Goal: Task Accomplishment & Management: Use online tool/utility

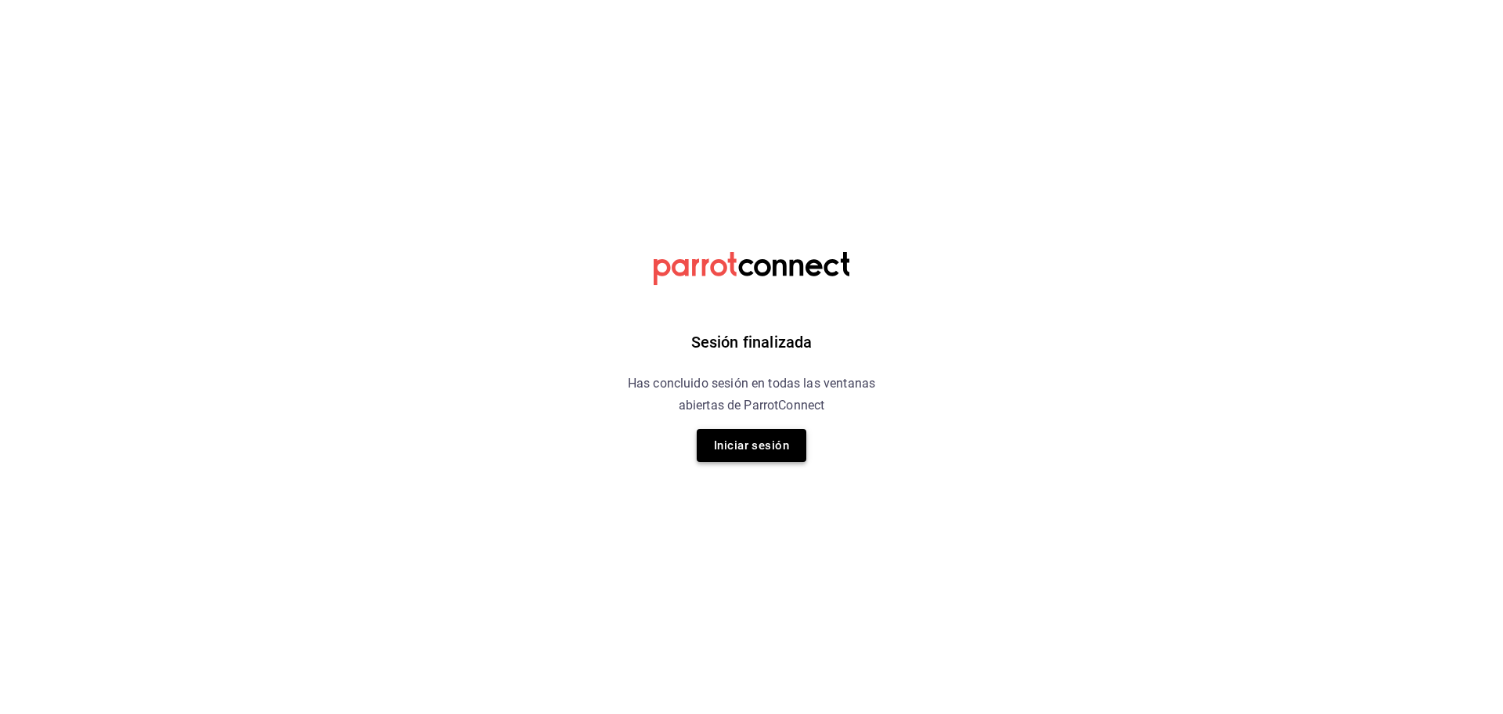
click at [733, 454] on button "Iniciar sesión" at bounding box center [752, 445] width 110 height 33
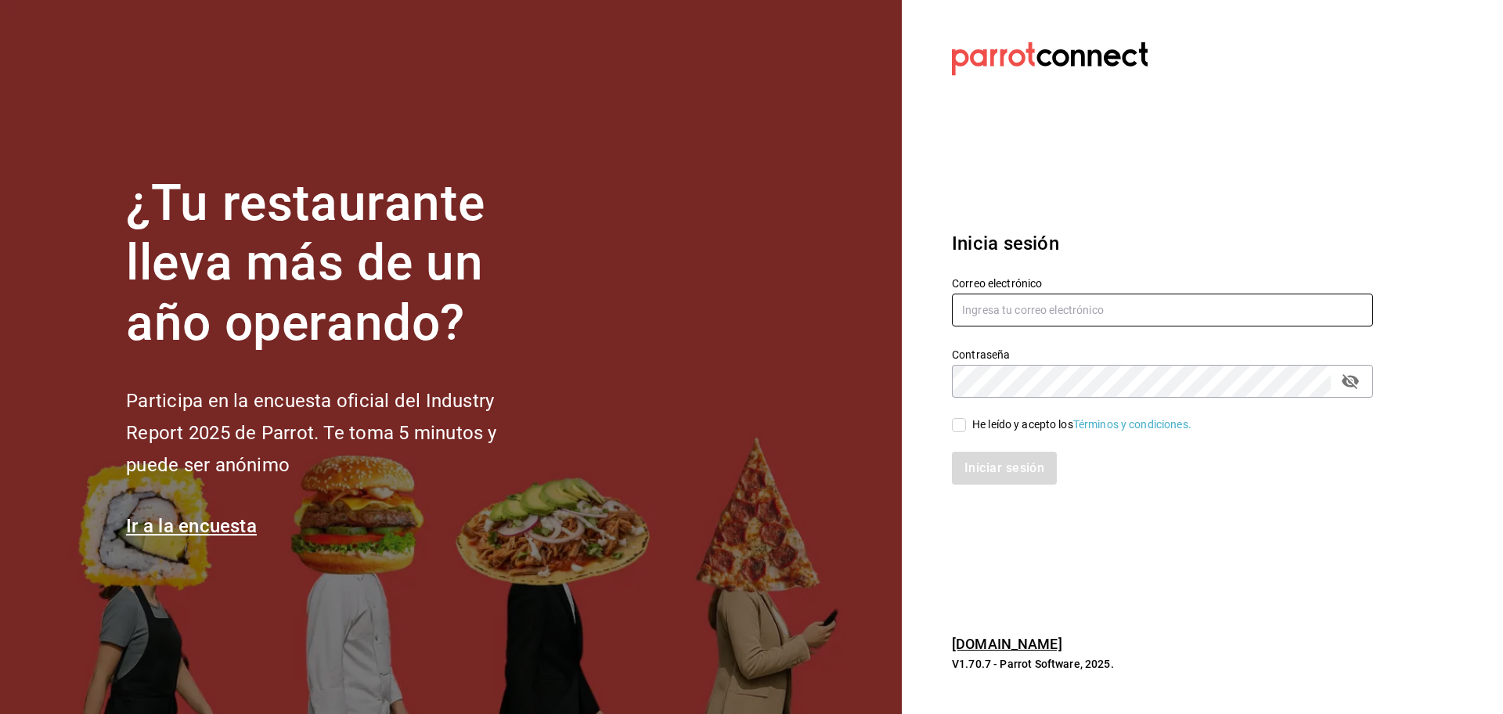
type input "agustin.osuna@gmail.com"
click at [960, 423] on input "He leído y acepto los Términos y condiciones." at bounding box center [959, 425] width 14 height 14
checkbox input "true"
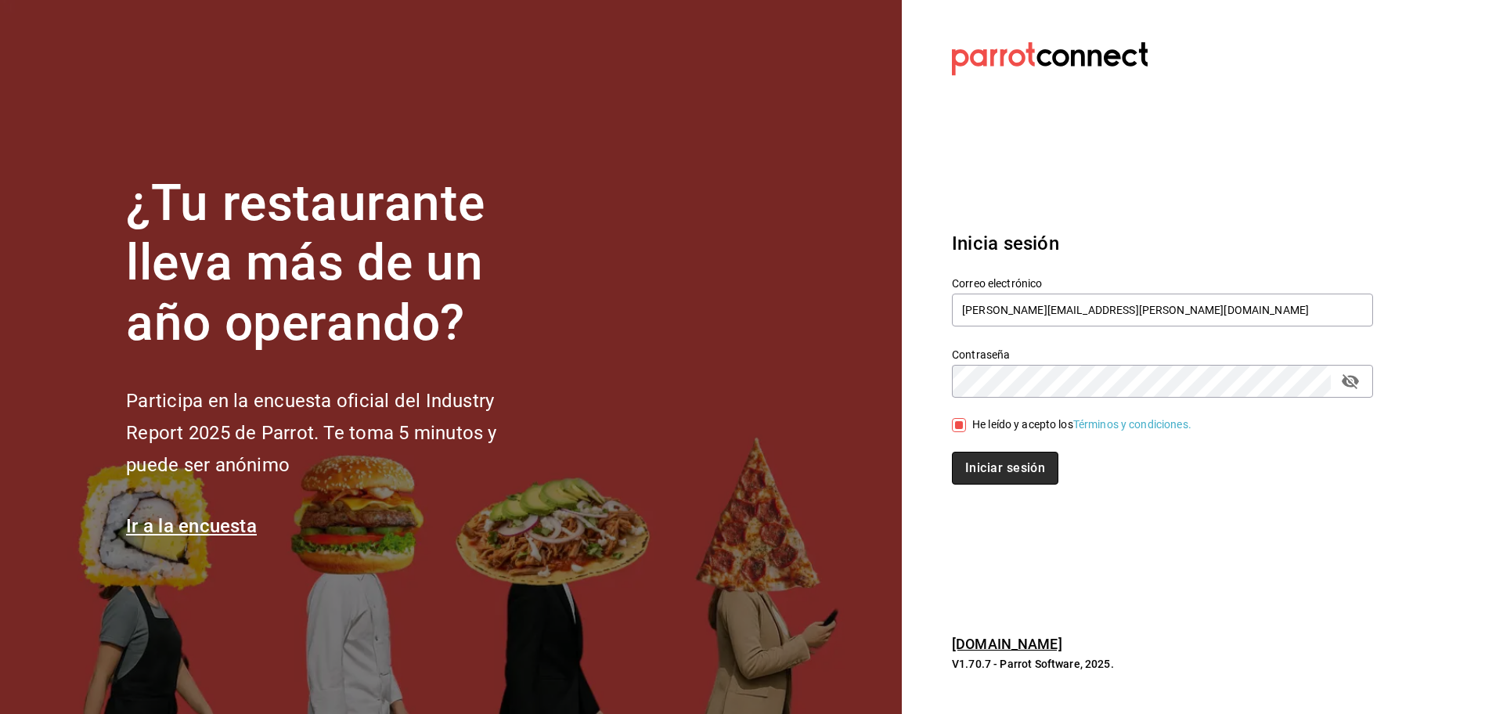
click at [1009, 475] on button "Iniciar sesión" at bounding box center [1005, 468] width 106 height 33
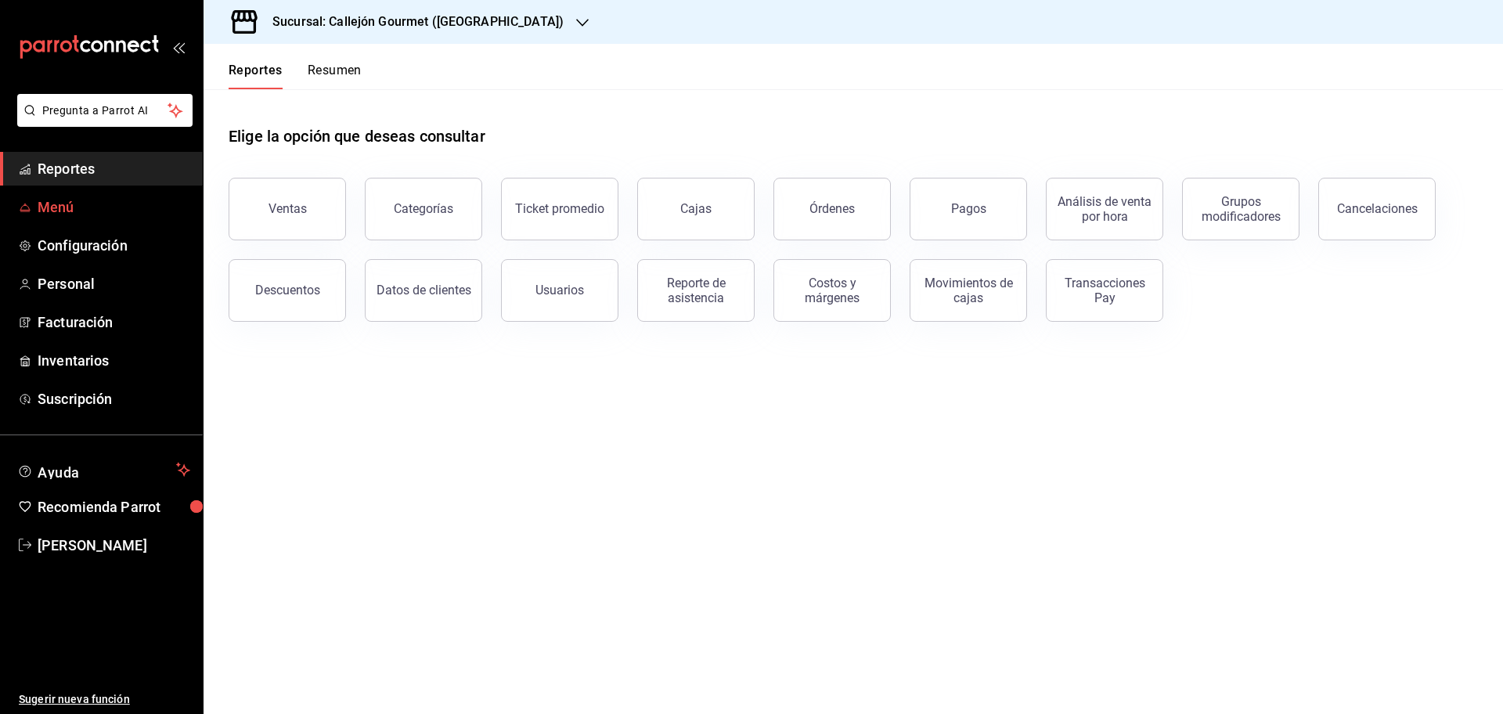
click at [70, 197] on span "Menú" at bounding box center [114, 207] width 153 height 21
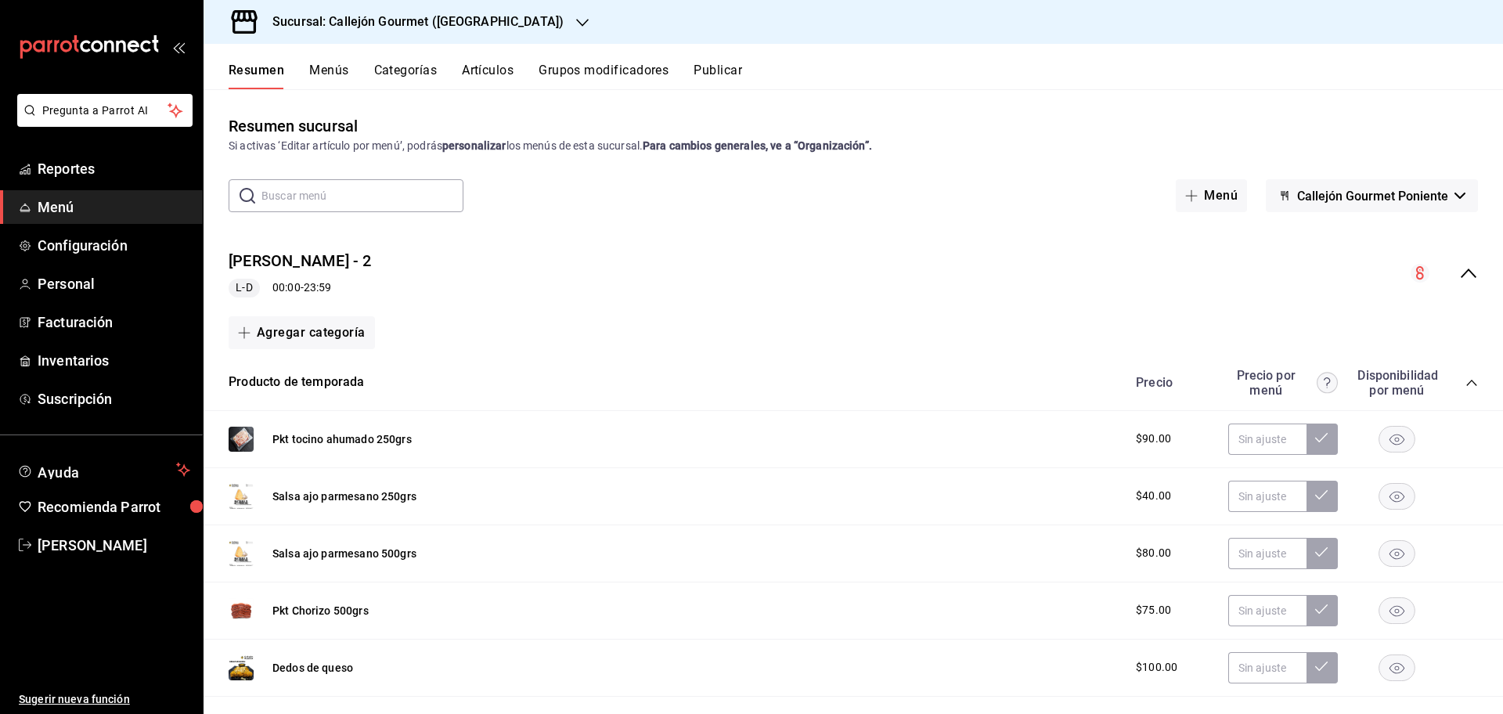
click at [337, 78] on button "Menús" at bounding box center [328, 76] width 39 height 27
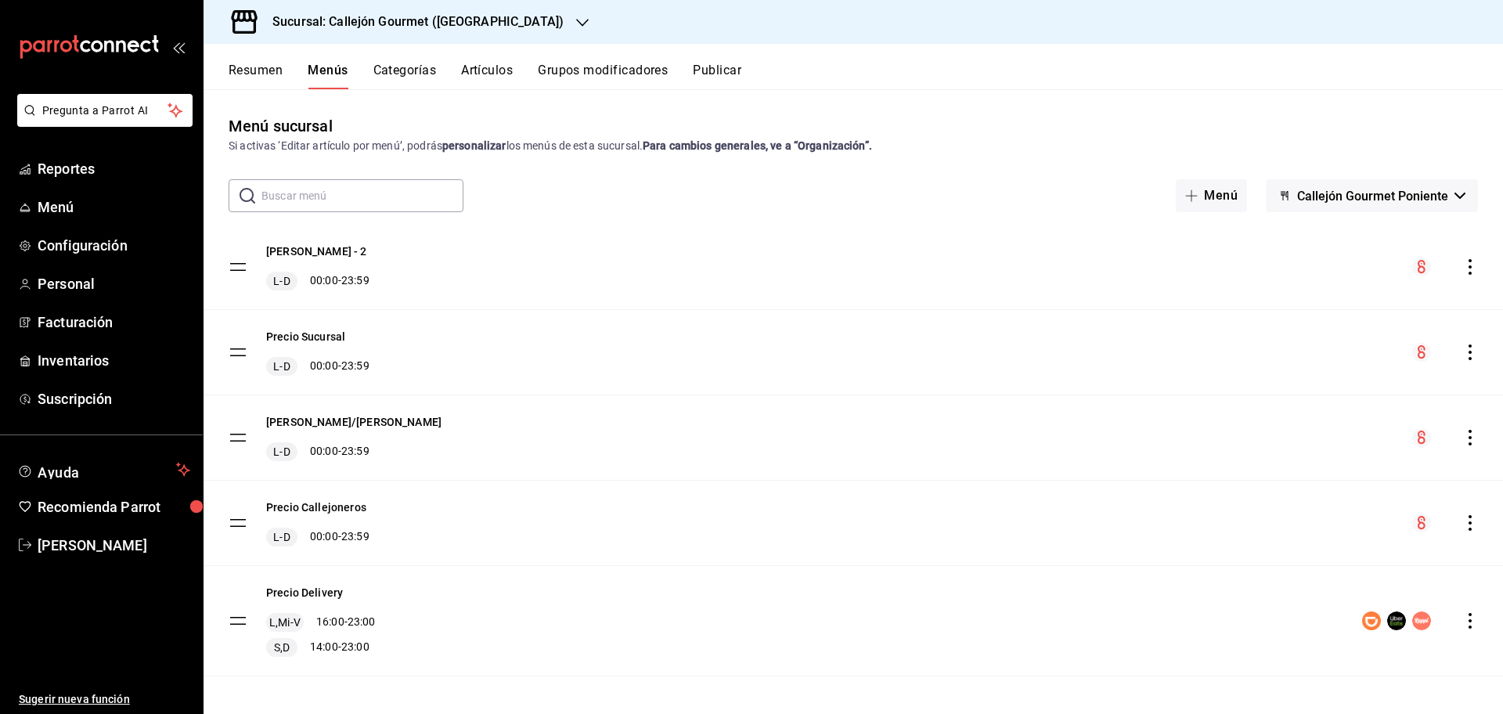
scroll to position [7, 0]
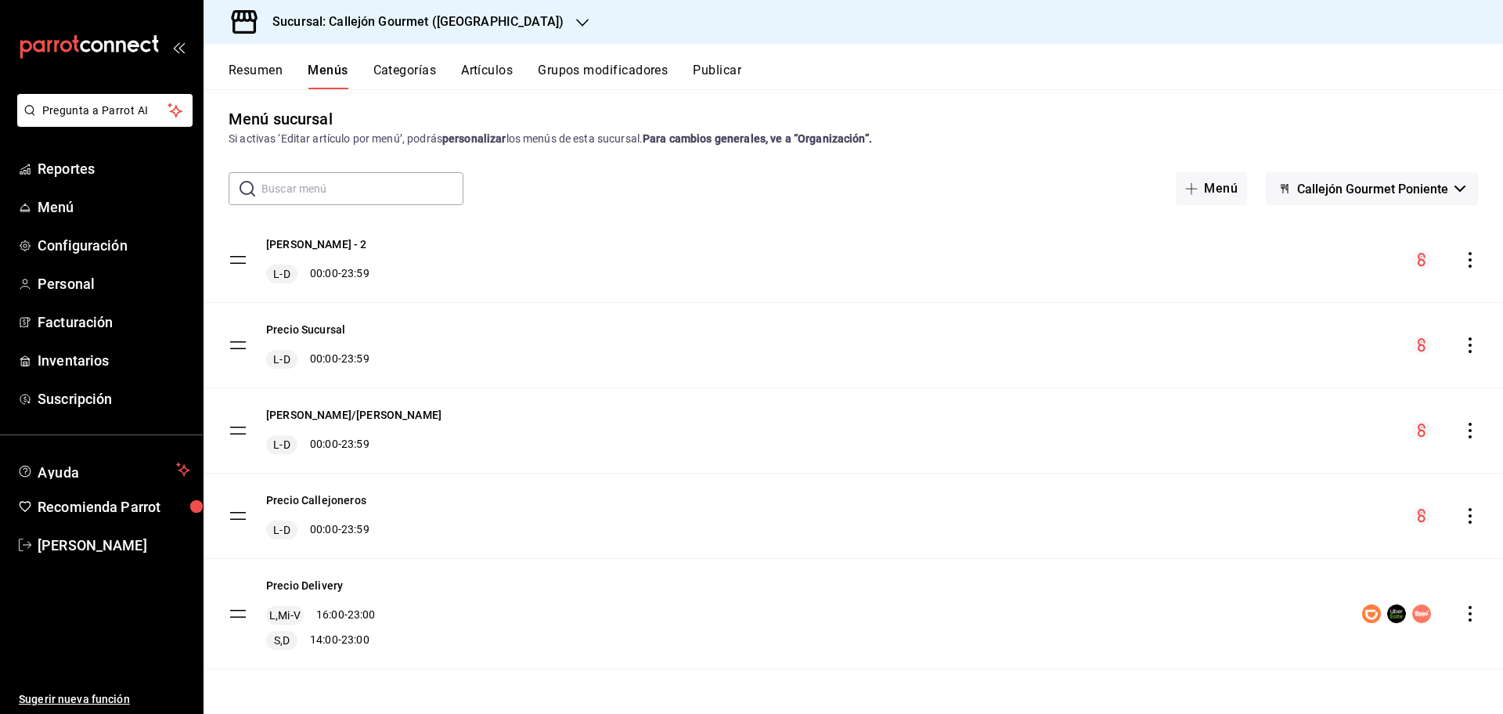
click at [1441, 193] on button "Callejón Gourmet Poniente" at bounding box center [1372, 188] width 212 height 33
click at [1059, 253] on div at bounding box center [751, 357] width 1503 height 714
click at [1334, 183] on span "Callejón Gourmet Poniente" at bounding box center [1373, 189] width 151 height 15
drag, startPoint x: 1328, startPoint y: 186, endPoint x: 1209, endPoint y: 210, distance: 121.3
click at [1326, 187] on div at bounding box center [751, 357] width 1503 height 714
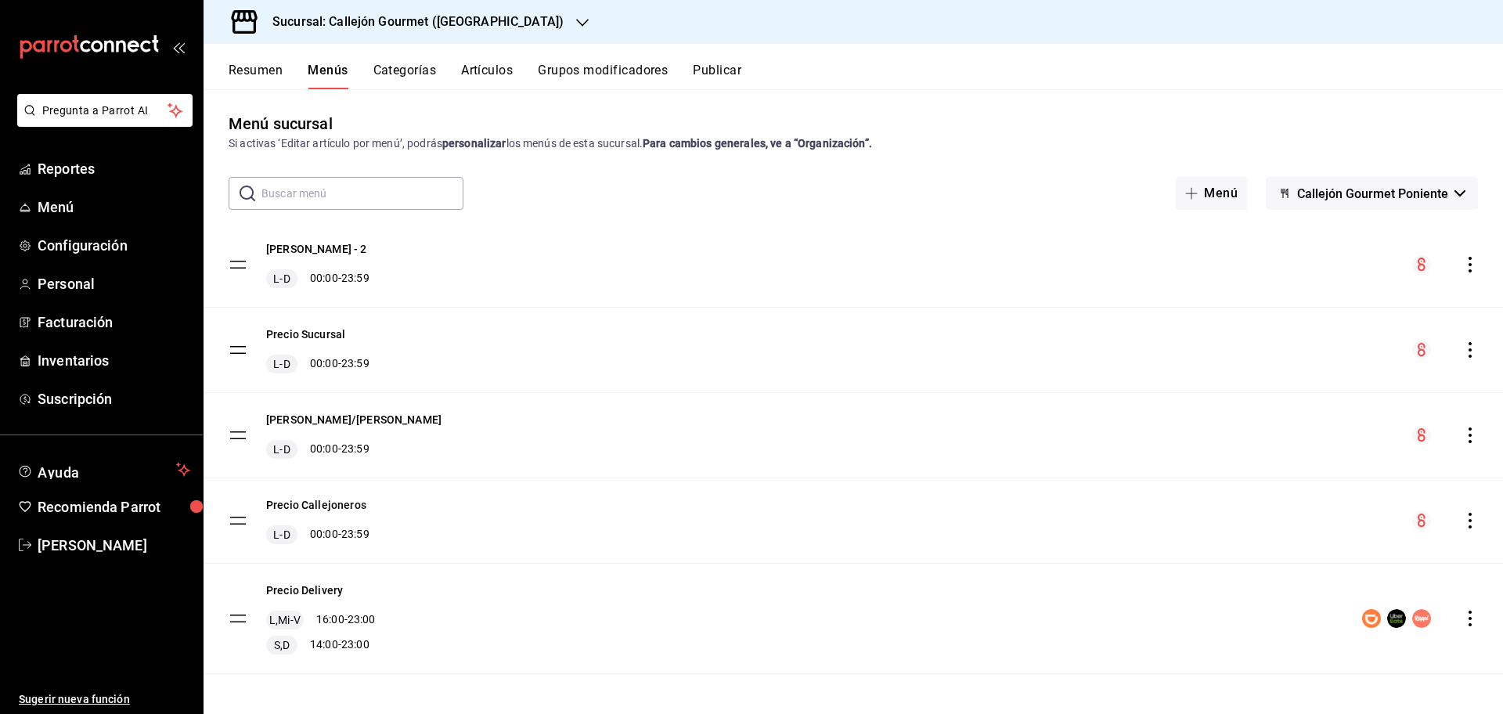
scroll to position [0, 0]
click at [336, 74] on button "Menús" at bounding box center [328, 76] width 40 height 27
click at [64, 199] on span "Menú" at bounding box center [114, 207] width 153 height 21
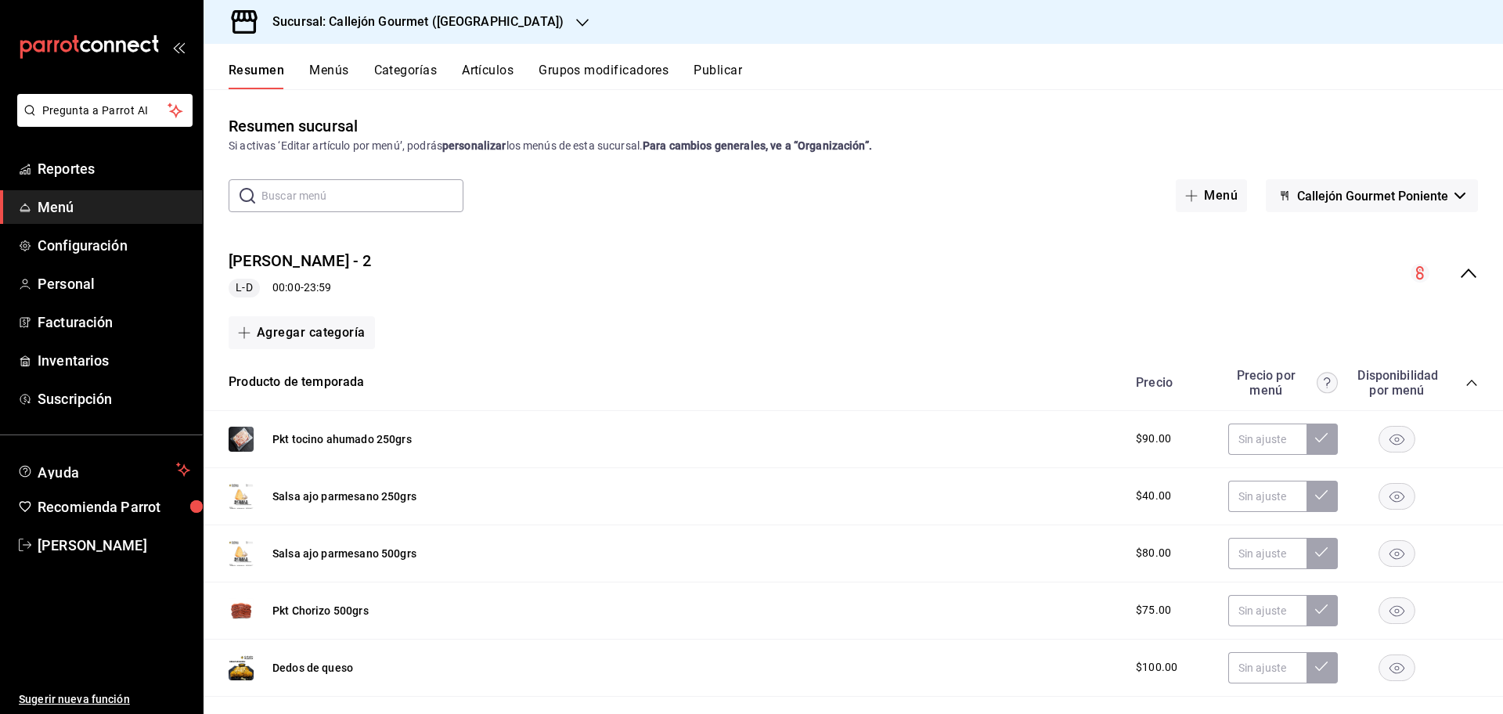
click at [1446, 205] on button "Callejón Gourmet Poniente" at bounding box center [1372, 195] width 212 height 33
click at [1022, 261] on div at bounding box center [751, 357] width 1503 height 714
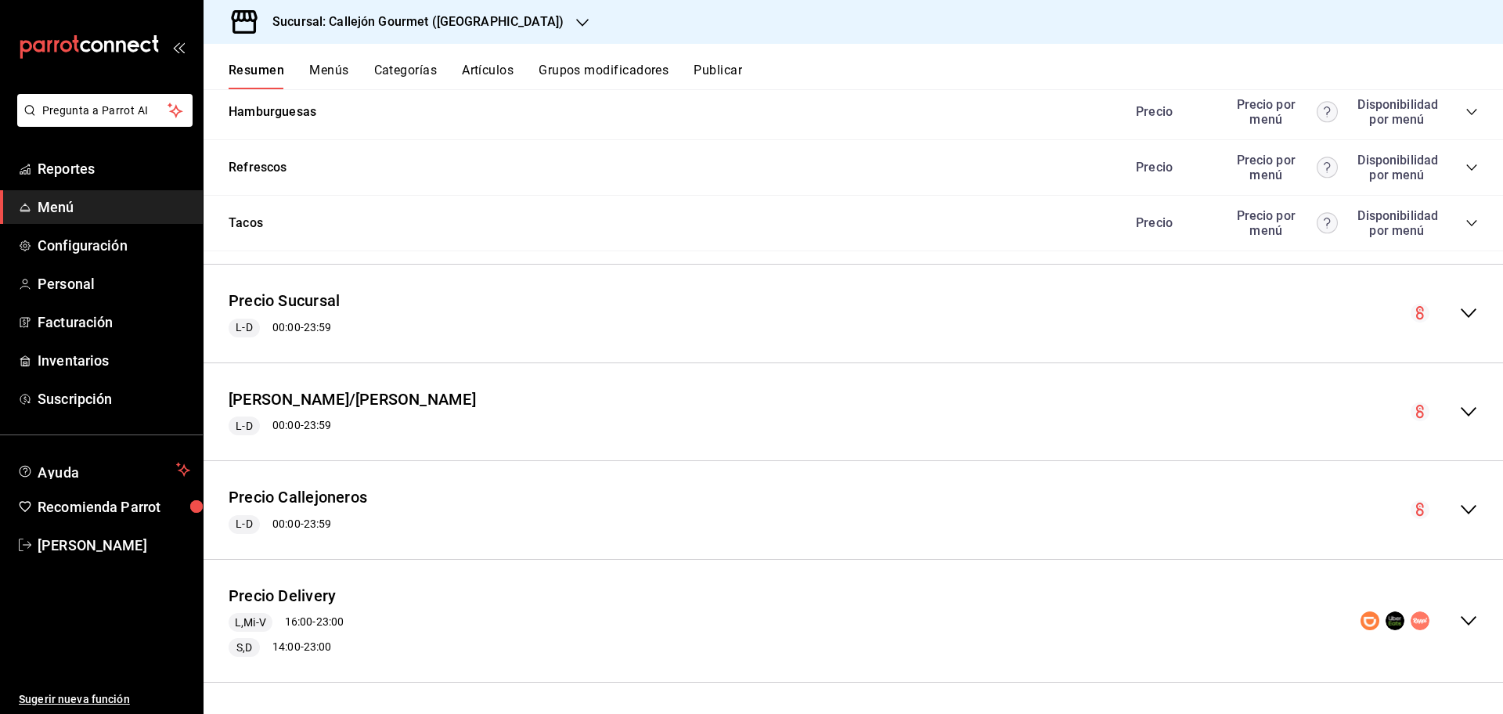
scroll to position [1324, 0]
click at [1460, 626] on icon "collapse-menu-row" at bounding box center [1469, 620] width 19 height 19
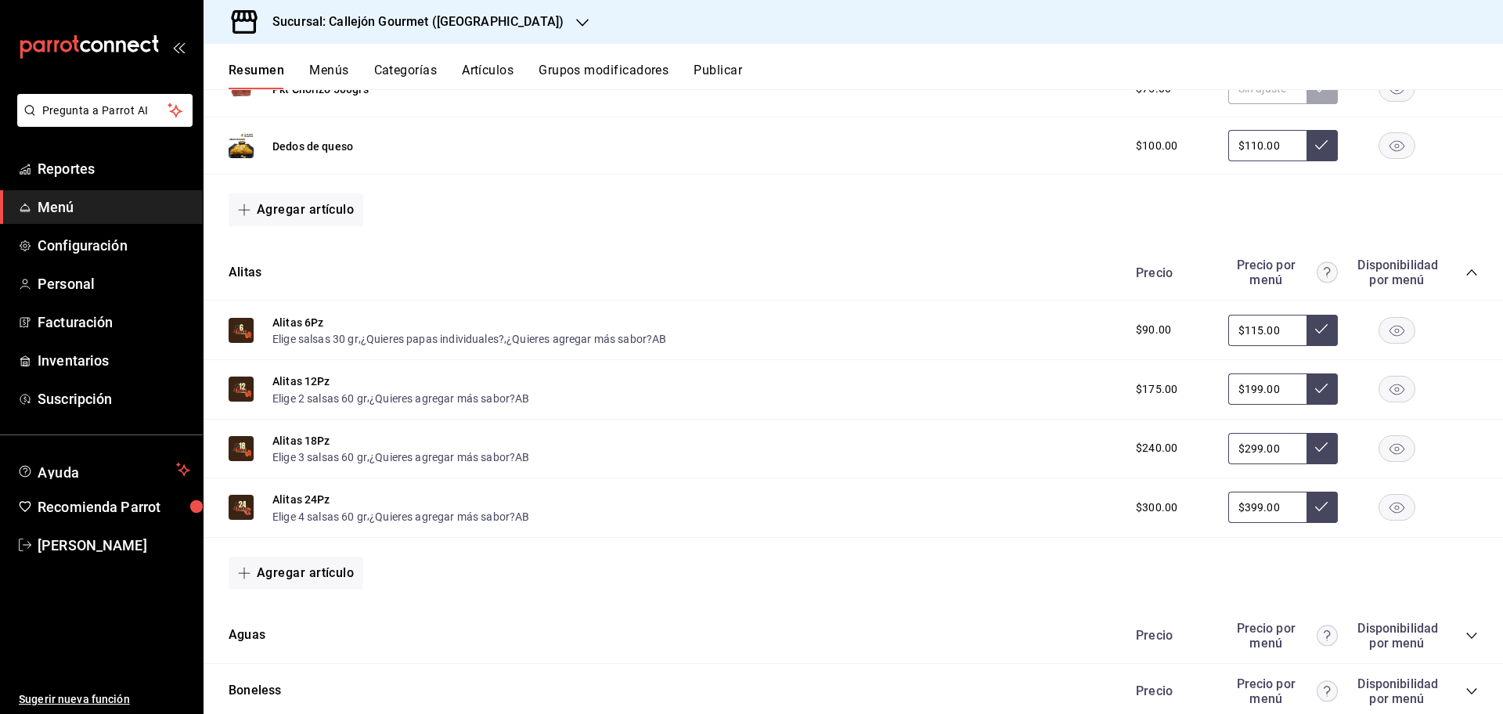
scroll to position [2478, 0]
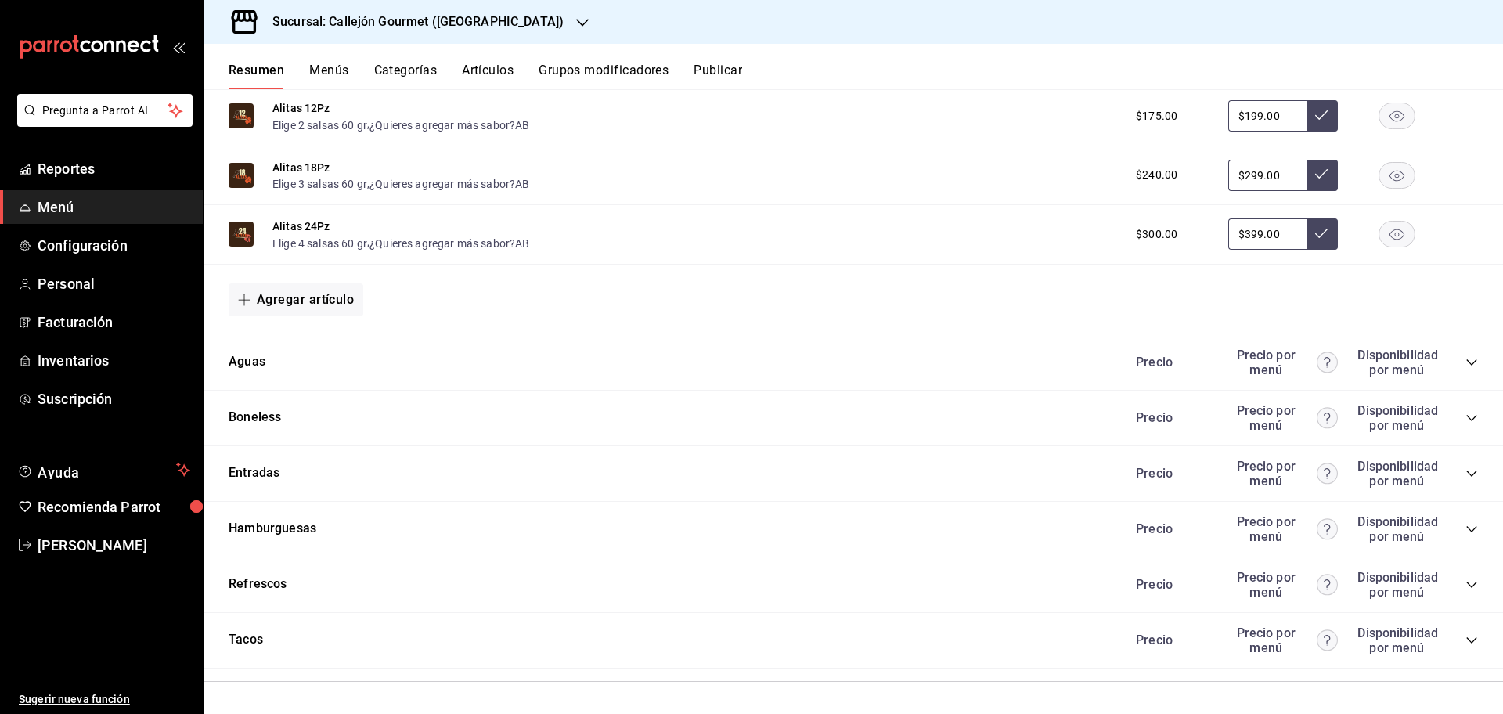
click at [1466, 363] on icon "collapse-category-row" at bounding box center [1472, 362] width 13 height 13
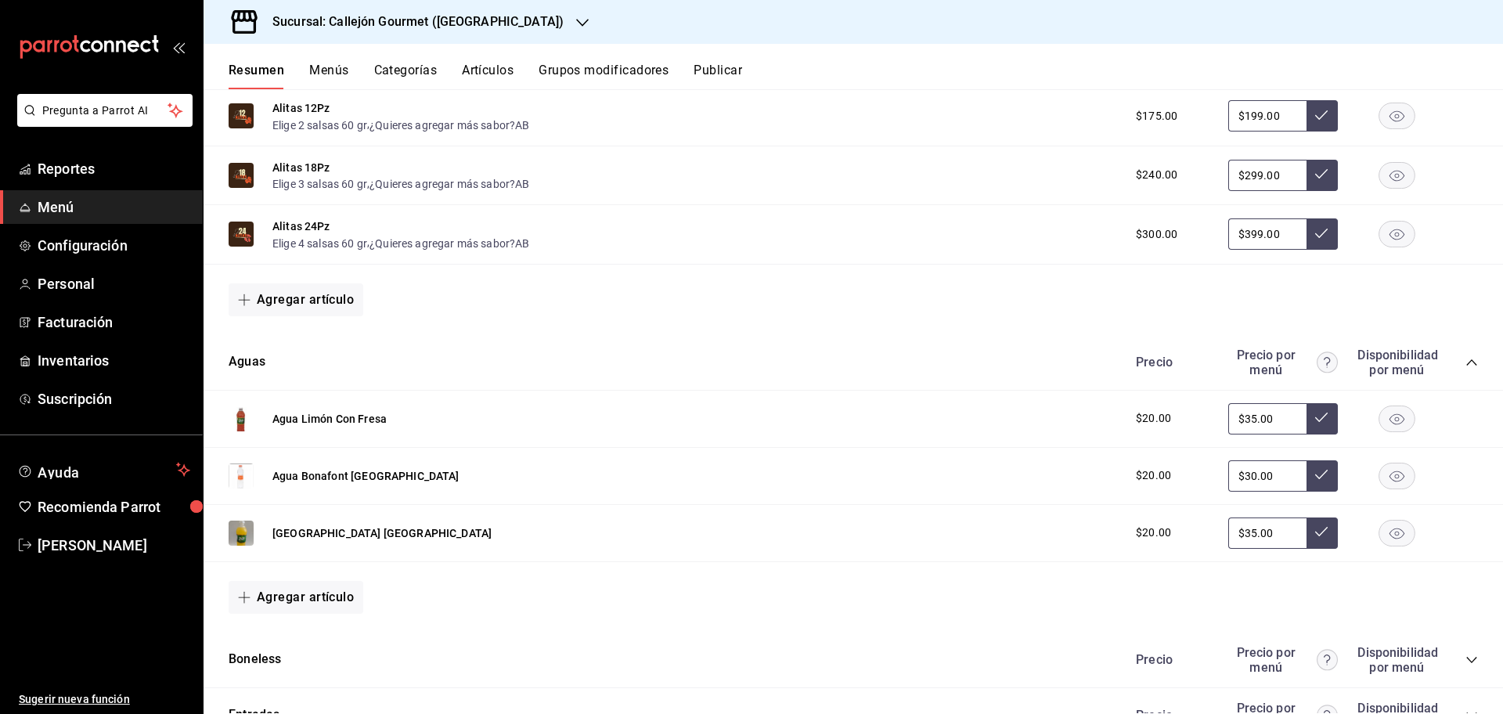
click at [1380, 413] on rect "button" at bounding box center [1398, 419] width 36 height 26
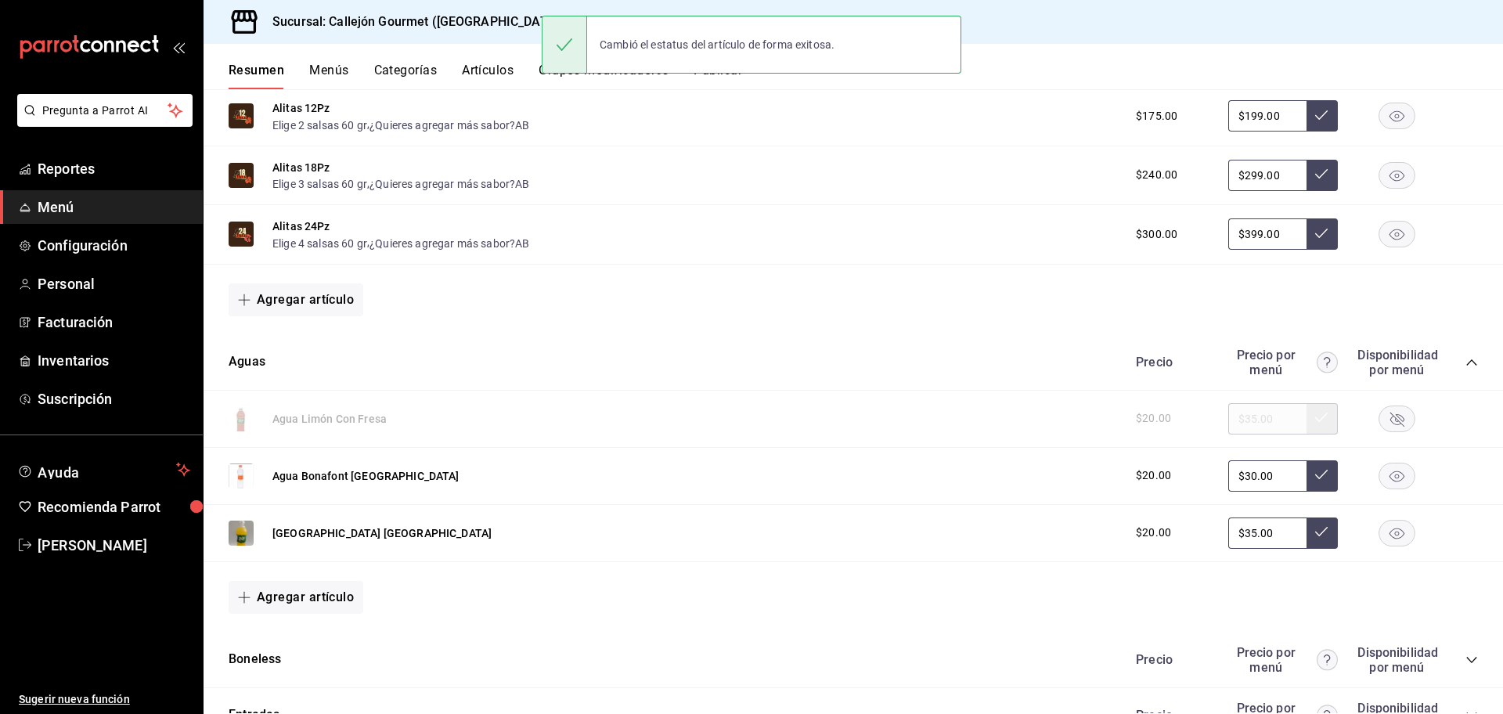
click at [1391, 539] on rect "button" at bounding box center [1398, 533] width 36 height 26
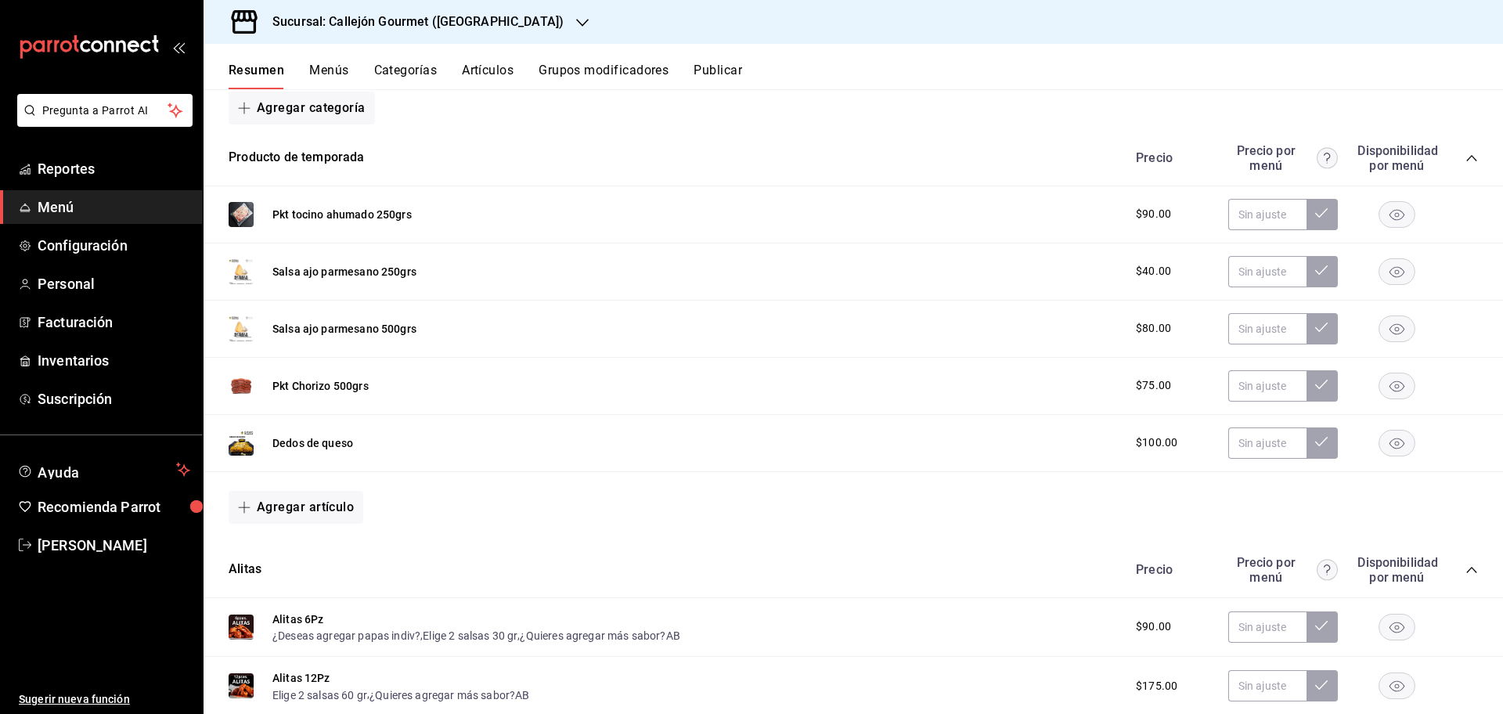
scroll to position [0, 0]
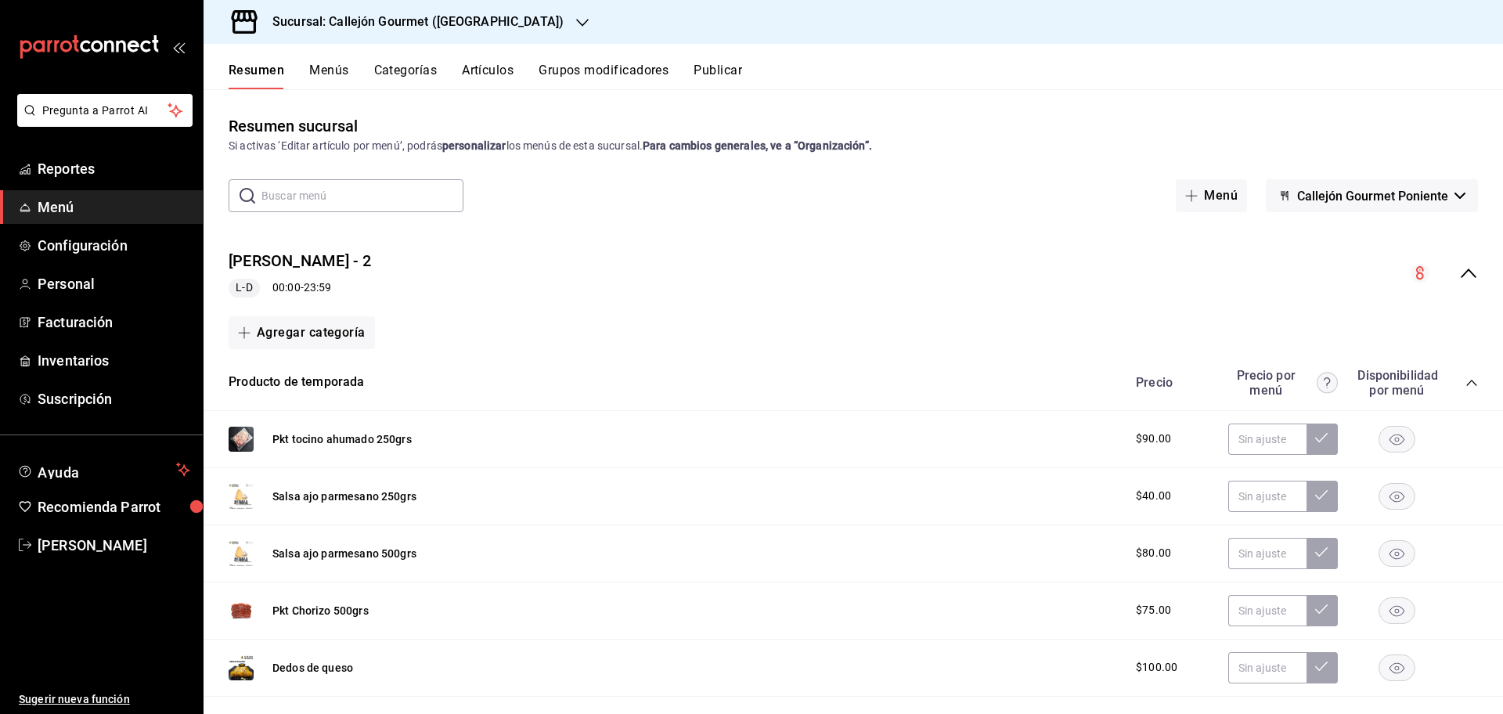
click at [727, 67] on button "Publicar" at bounding box center [718, 76] width 49 height 27
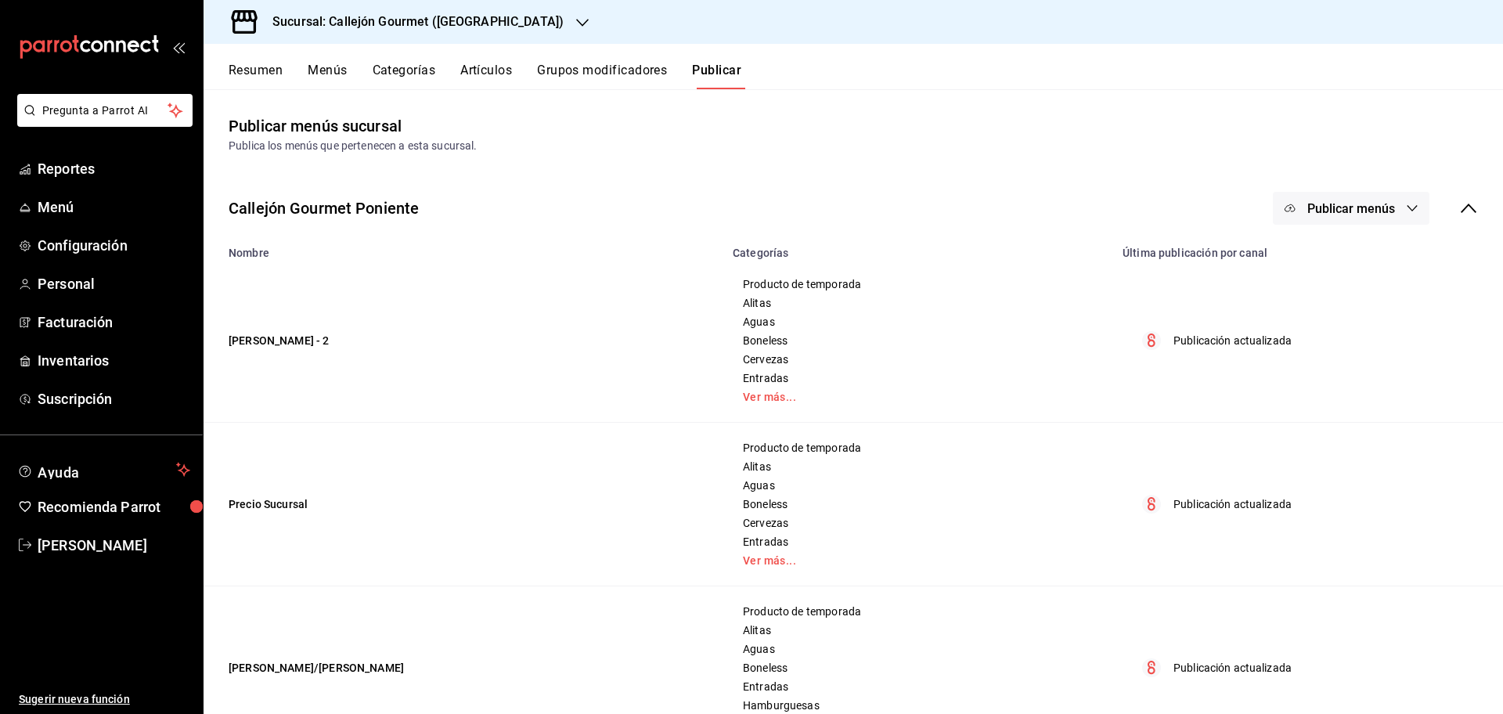
click at [1353, 208] on span "Publicar menús" at bounding box center [1352, 208] width 88 height 15
click at [1349, 301] on span "DiDi Food" at bounding box center [1359, 303] width 75 height 16
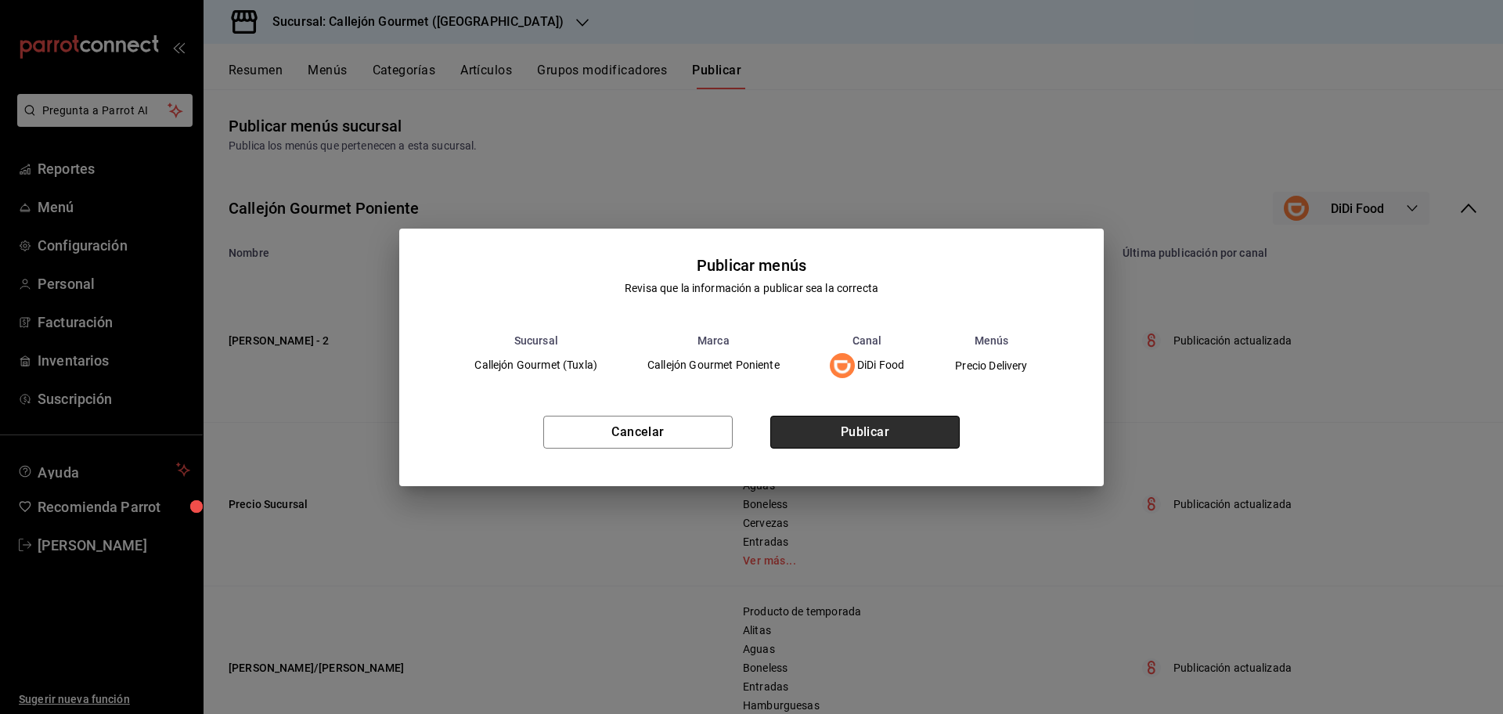
click at [818, 442] on button "Publicar" at bounding box center [865, 432] width 189 height 33
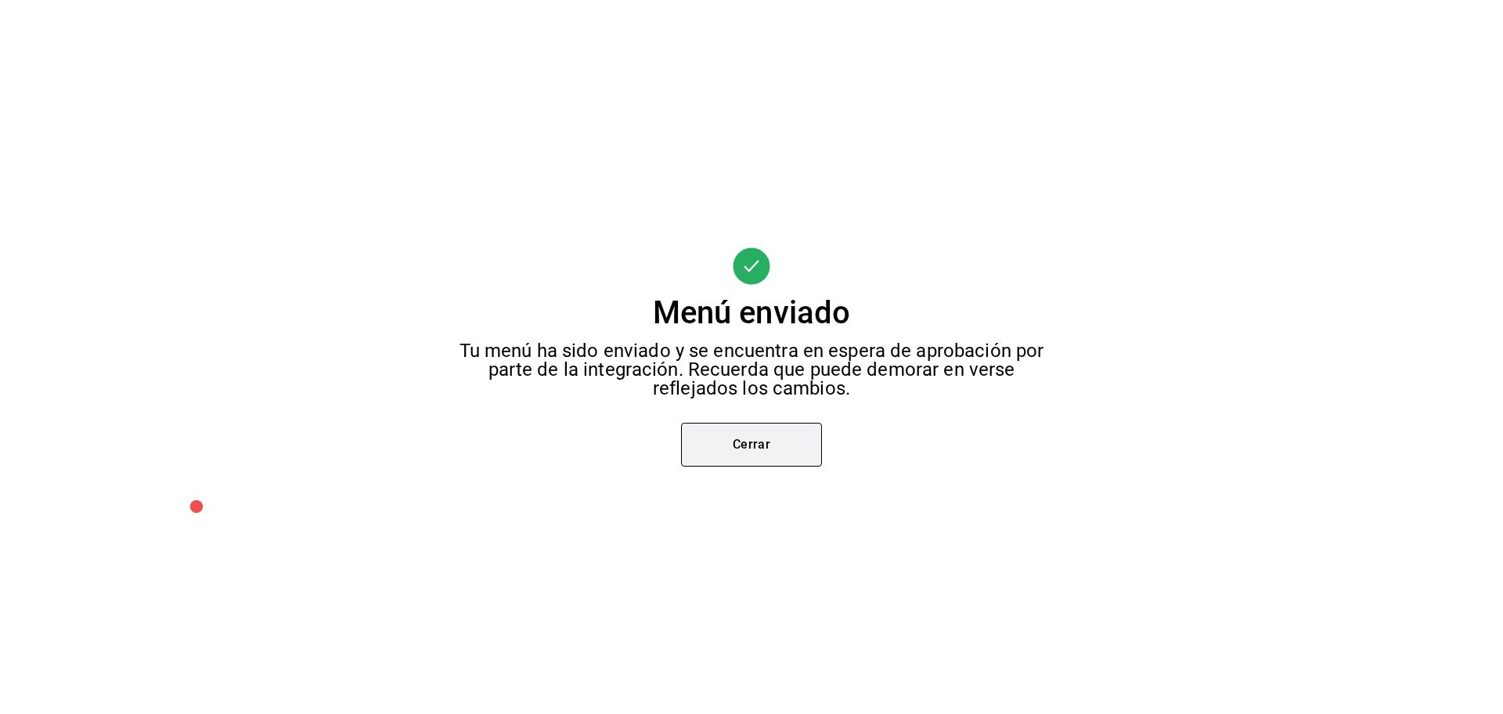
click at [758, 470] on div "Menú enviado Tu menú ha sido enviado y se encuentra en espera de aprobación por…" at bounding box center [751, 357] width 1503 height 714
click at [754, 436] on button "Cerrar" at bounding box center [751, 445] width 141 height 44
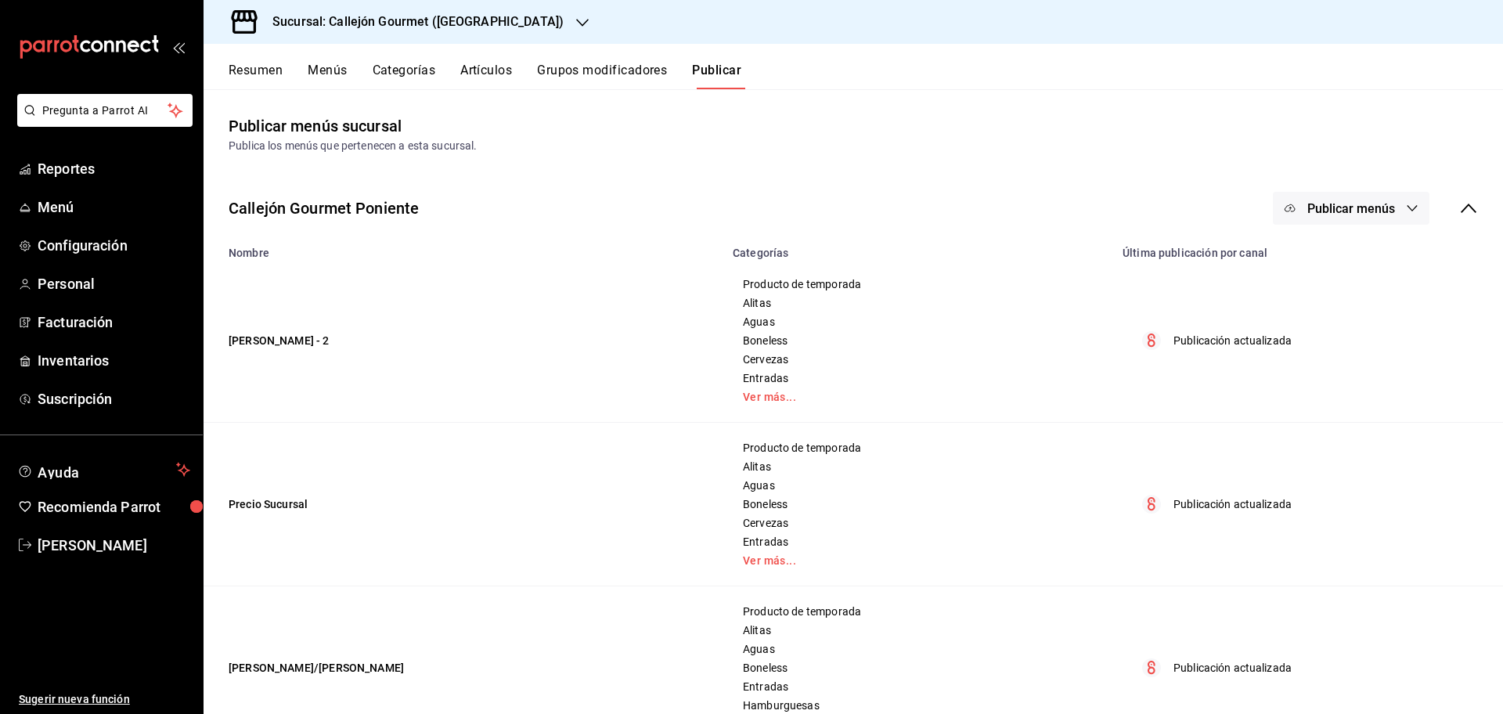
click at [1344, 218] on button "Publicar menús" at bounding box center [1351, 208] width 157 height 33
click at [1345, 343] on span "Uber Eats" at bounding box center [1359, 347] width 75 height 16
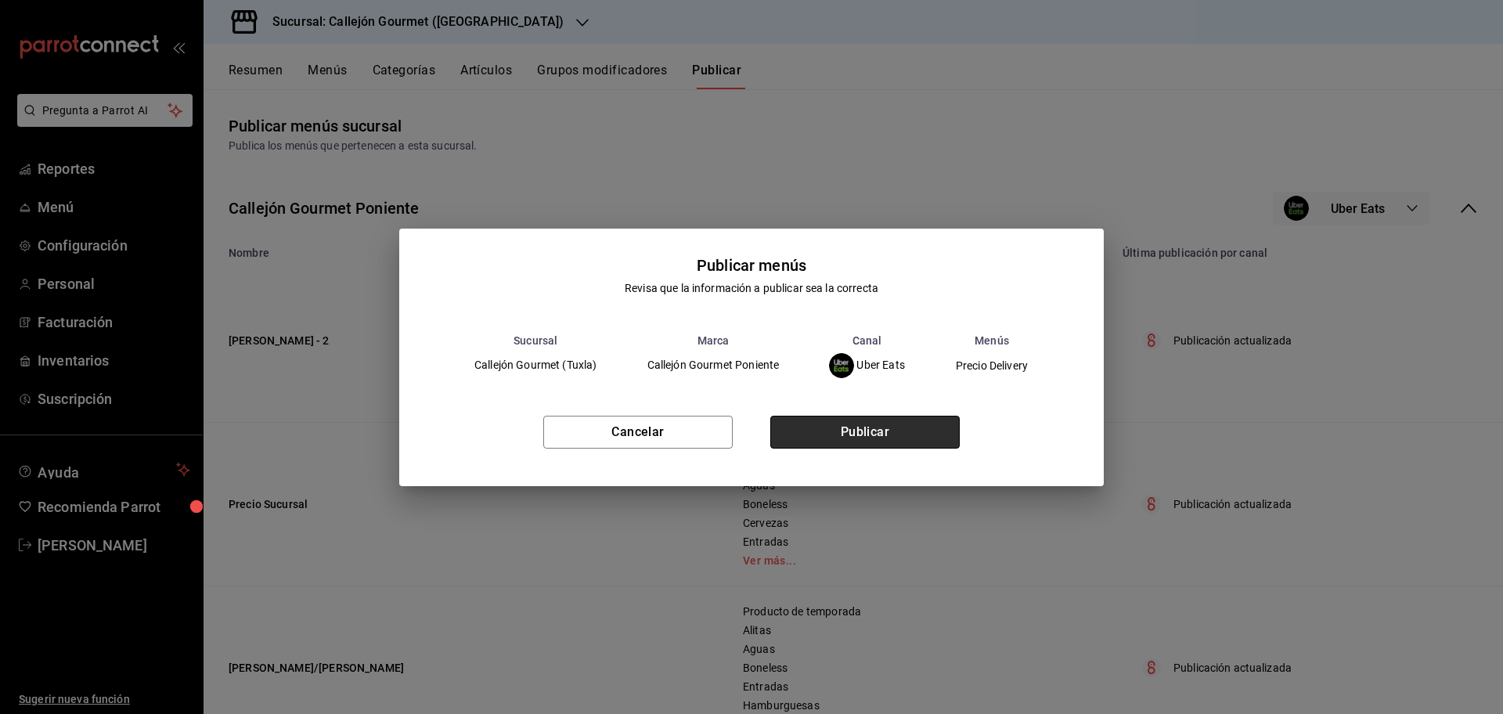
click at [926, 433] on button "Publicar" at bounding box center [865, 432] width 189 height 33
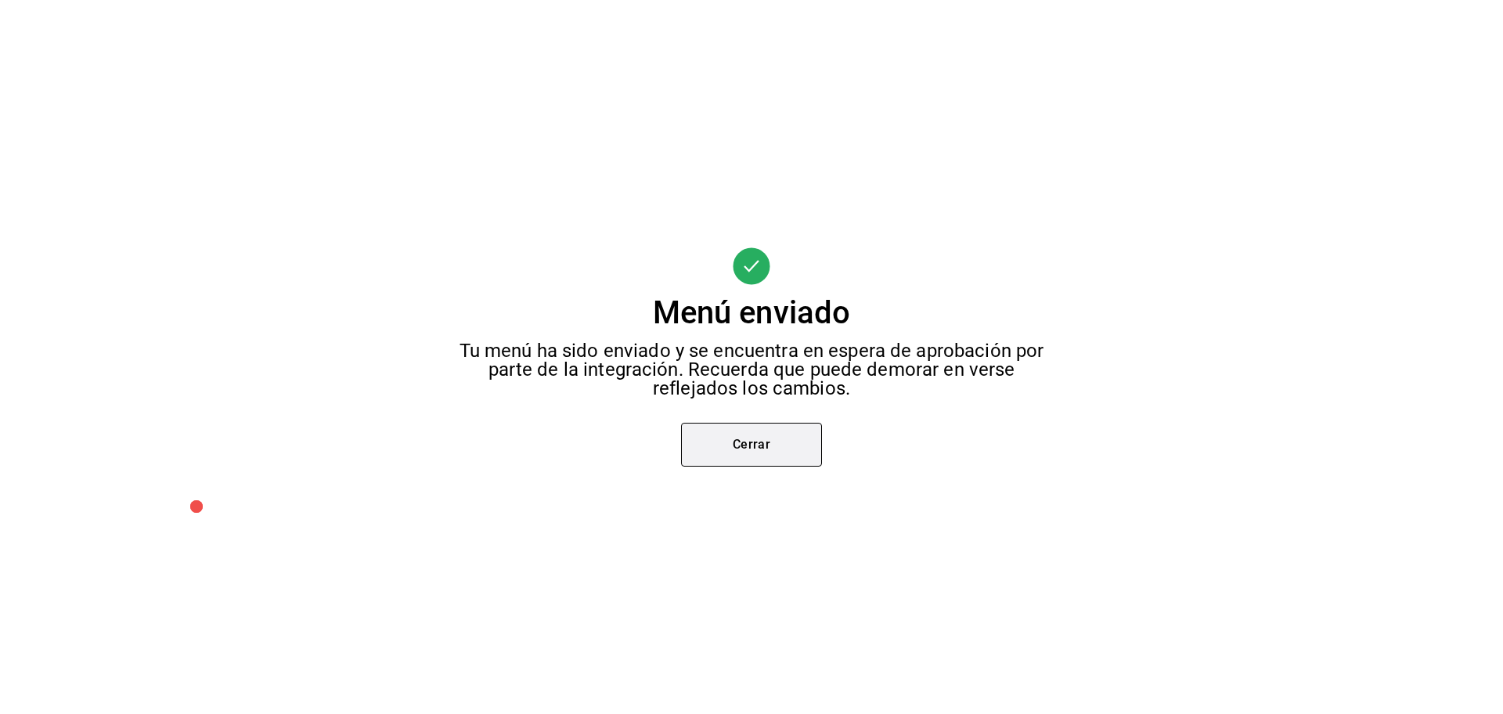
click at [799, 432] on button "Cerrar" at bounding box center [751, 445] width 141 height 44
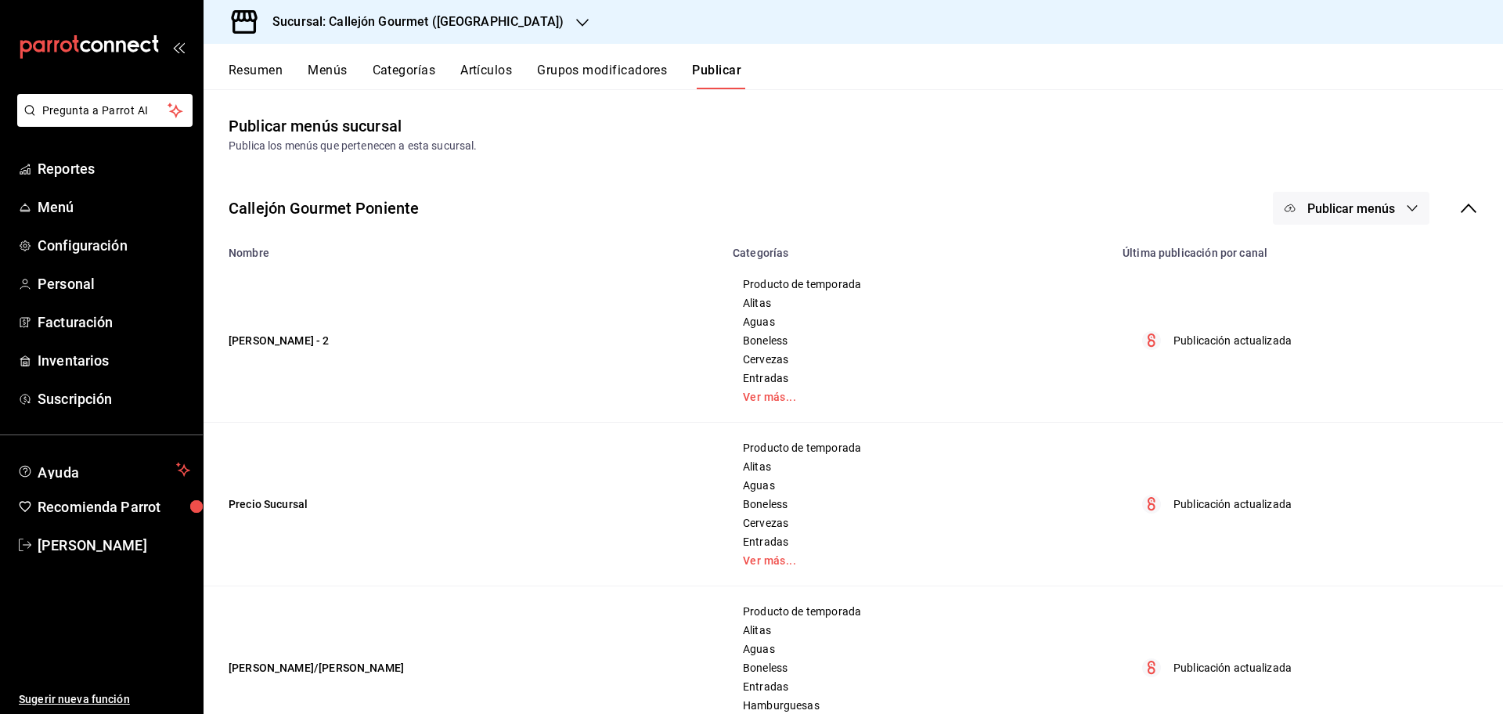
click at [1345, 218] on button "Publicar menús" at bounding box center [1351, 208] width 157 height 33
click at [1359, 384] on span "Rappi" at bounding box center [1359, 391] width 75 height 16
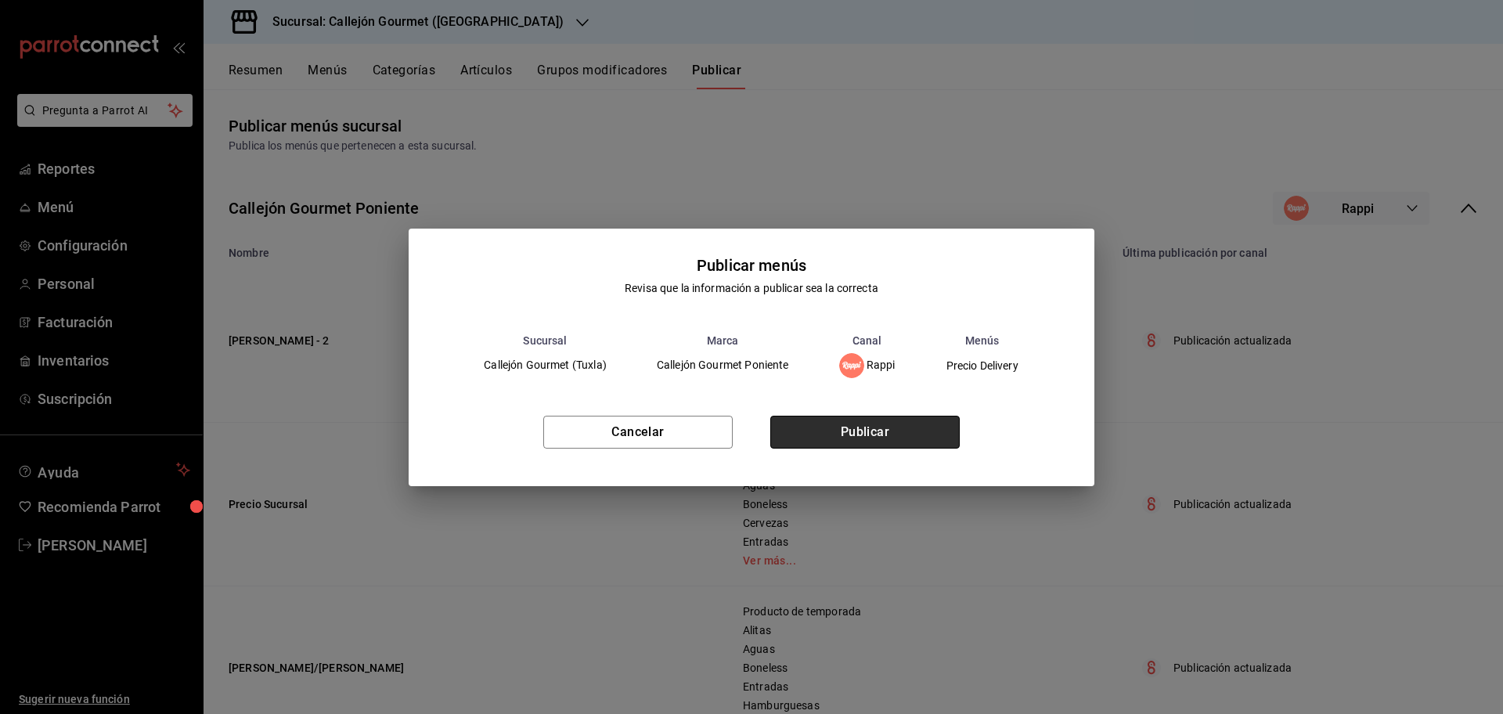
click at [913, 435] on button "Publicar" at bounding box center [865, 432] width 189 height 33
